Goal: Transaction & Acquisition: Purchase product/service

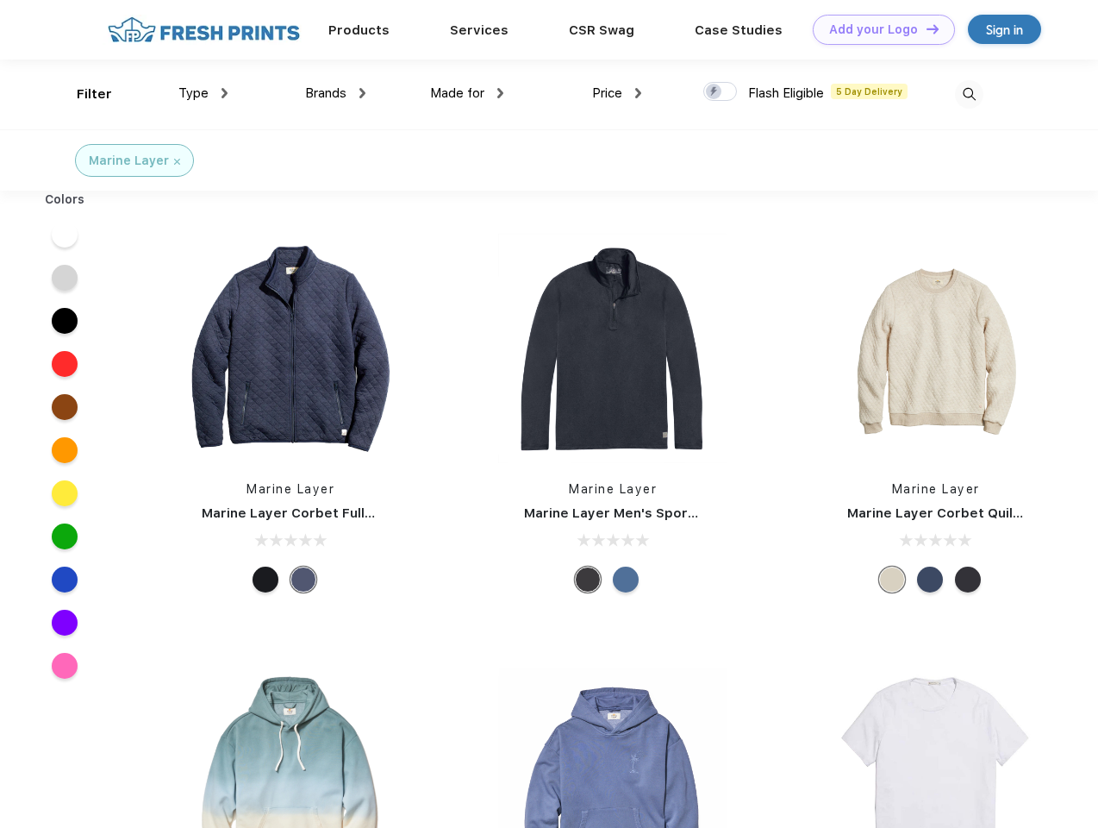
scroll to position [1, 0]
click at [877, 29] on link "Add your Logo Design Tool" at bounding box center [884, 30] width 142 height 30
click at [0, 0] on div "Design Tool" at bounding box center [0, 0] width 0 height 0
click at [925, 28] on link "Add your Logo Design Tool" at bounding box center [884, 30] width 142 height 30
click at [83, 94] on div "Filter" at bounding box center [94, 94] width 35 height 20
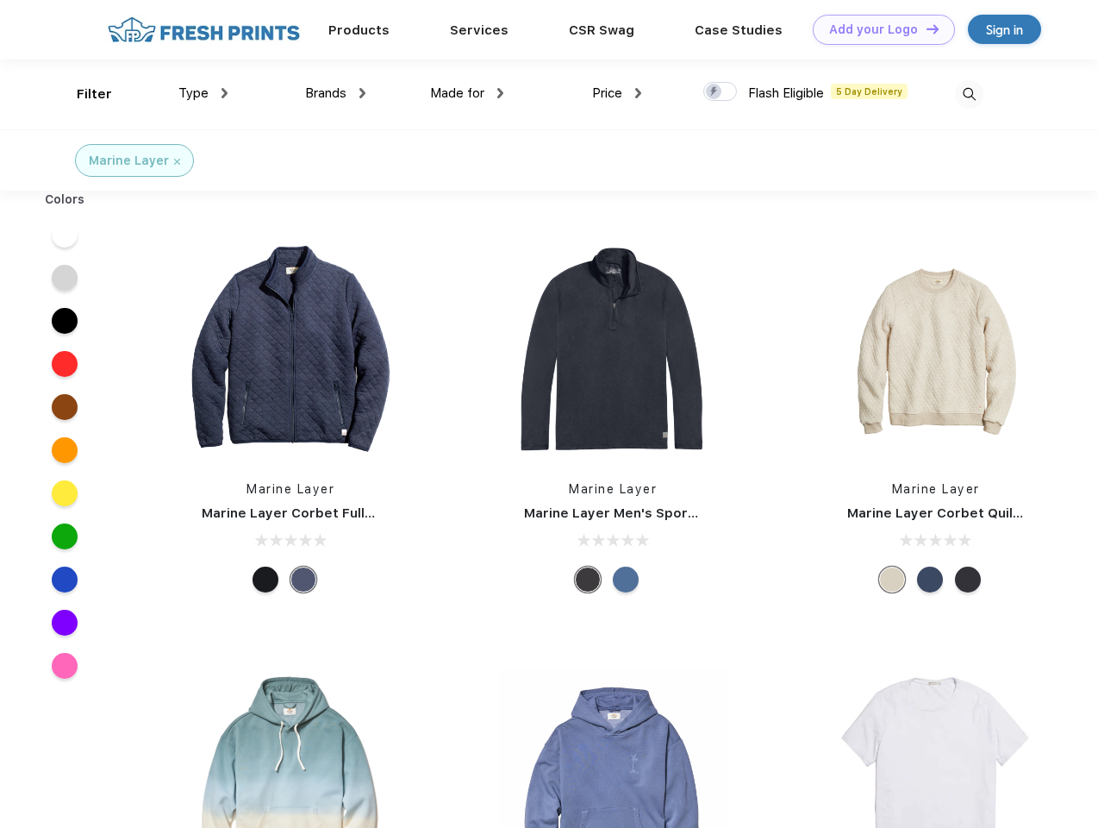
click at [203, 93] on span "Type" at bounding box center [193, 93] width 30 height 16
click at [335, 93] on span "Brands" at bounding box center [325, 93] width 41 height 16
click at [467, 93] on span "Made for" at bounding box center [457, 93] width 54 height 16
click at [617, 93] on span "Price" at bounding box center [607, 93] width 30 height 16
click at [721, 92] on div at bounding box center [720, 91] width 34 height 19
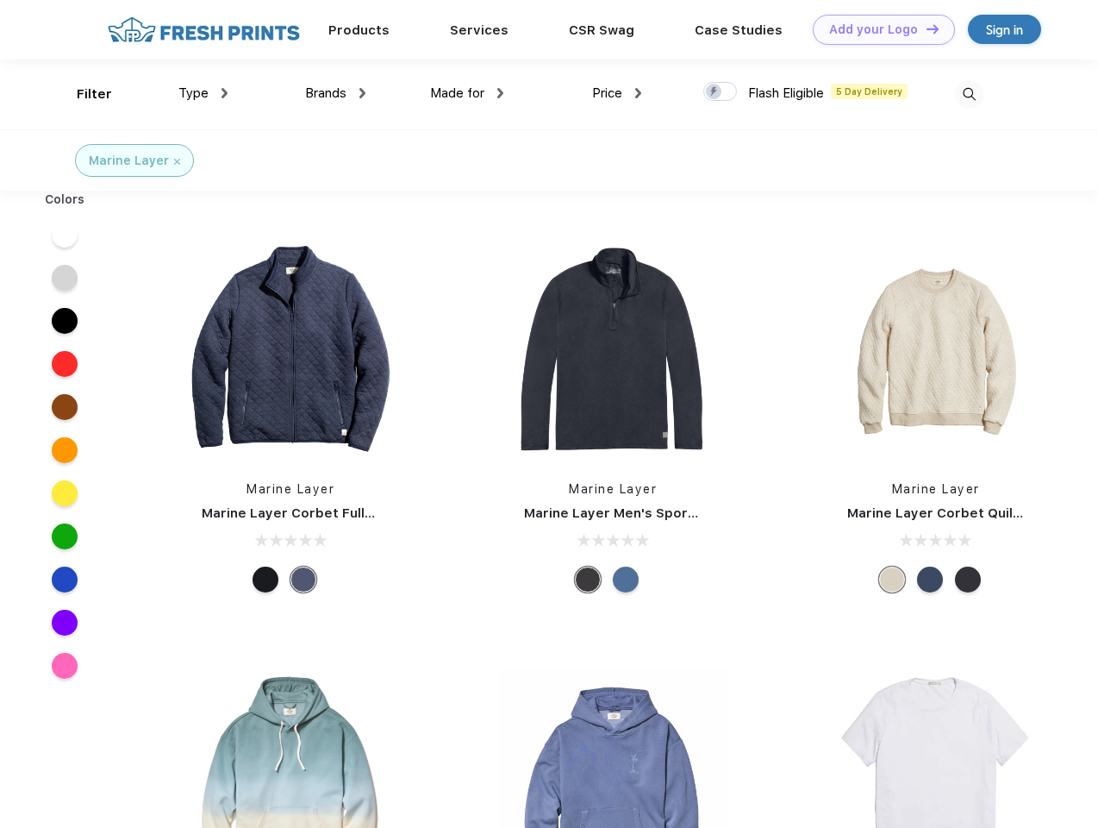
click at [715, 92] on input "checkbox" at bounding box center [708, 86] width 11 height 11
click at [969, 94] on img at bounding box center [969, 94] width 28 height 28
